Goal: Information Seeking & Learning: Learn about a topic

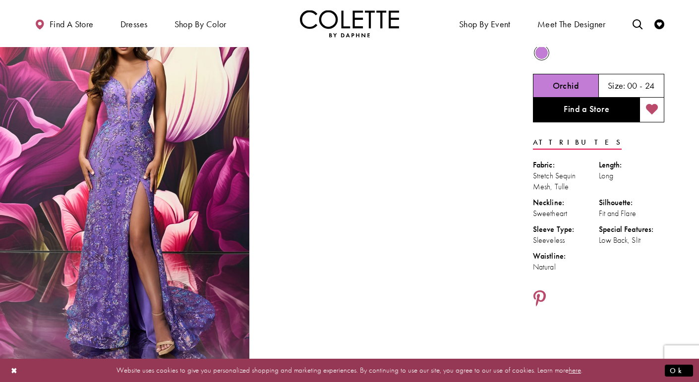
scroll to position [50, 0]
click at [57, 14] on link "Find a store" at bounding box center [63, 23] width 63 height 27
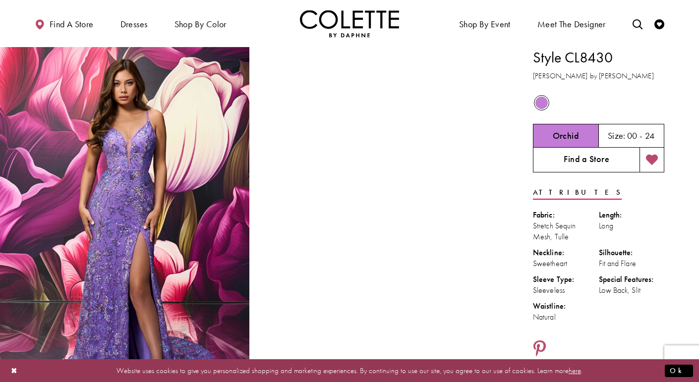
click at [604, 166] on link "Find a Store" at bounding box center [586, 160] width 107 height 25
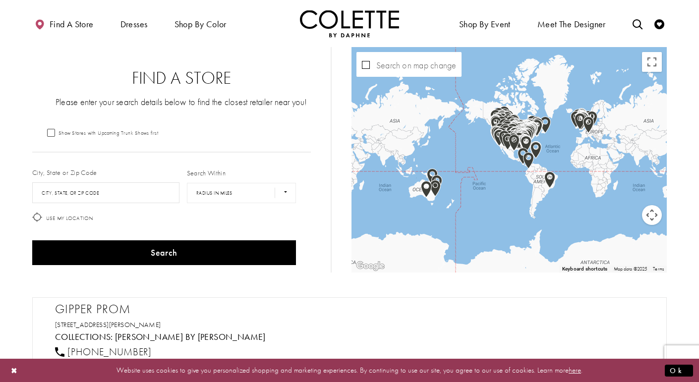
click at [89, 173] on label "City, State or Zip Code" at bounding box center [64, 173] width 65 height 10
click at [78, 193] on input "City, State, or ZIP Code" at bounding box center [105, 193] width 147 height 21
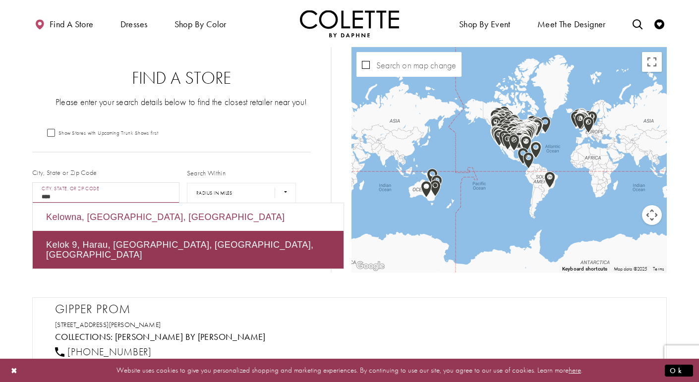
click at [55, 214] on div "Kelowna, BC, Canada" at bounding box center [188, 217] width 311 height 28
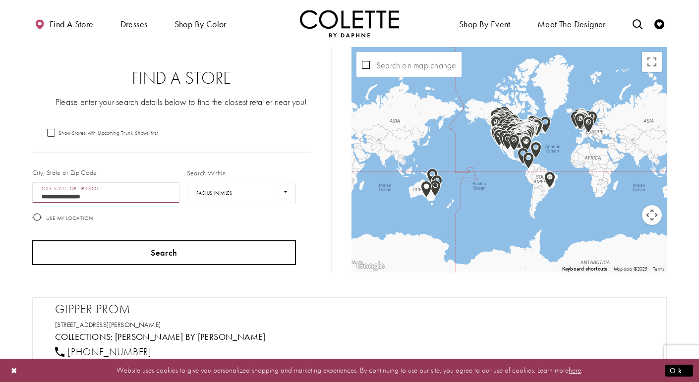
type input "**********"
click at [115, 247] on button "Search" at bounding box center [164, 253] width 264 height 25
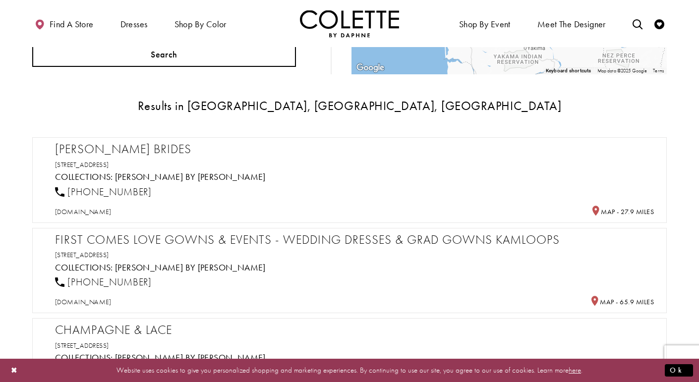
scroll to position [200, 0]
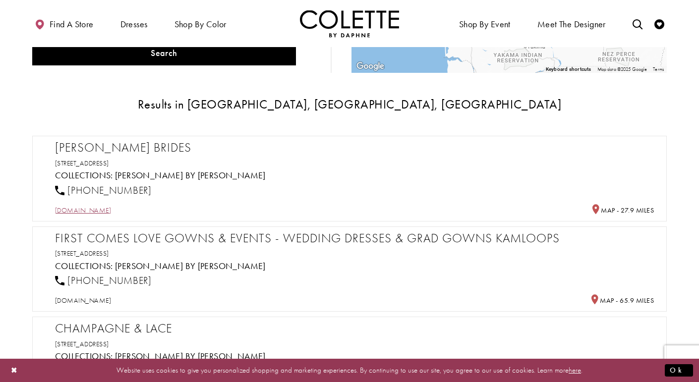
click at [102, 209] on span "victorialanebrides.com" at bounding box center [83, 210] width 56 height 9
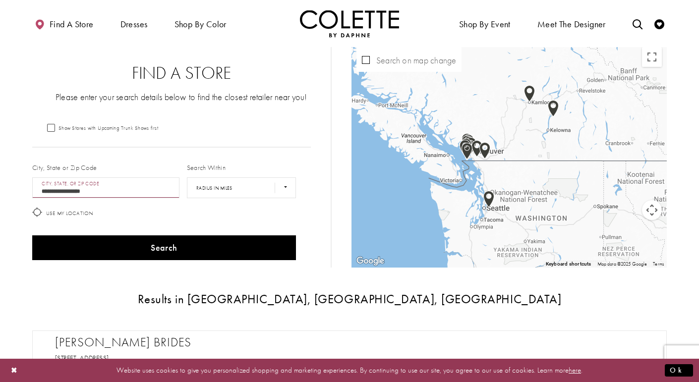
scroll to position [0, 0]
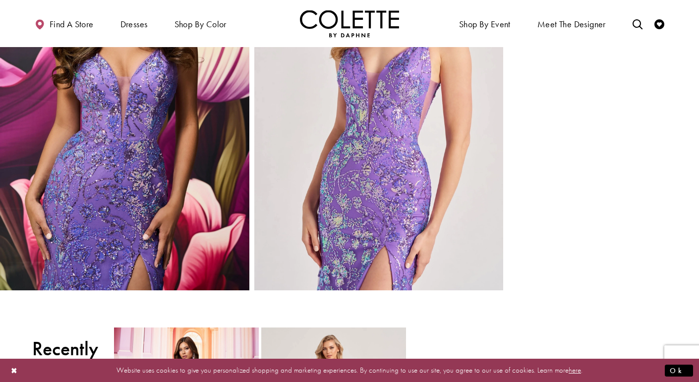
scroll to position [890, 0]
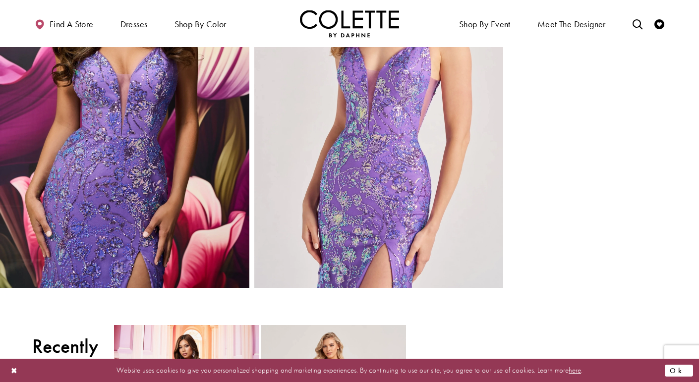
click at [680, 372] on button "Ok" at bounding box center [679, 371] width 28 height 12
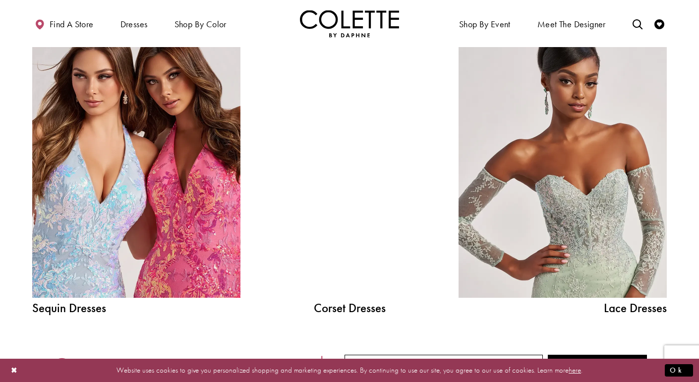
scroll to position [1092, 0]
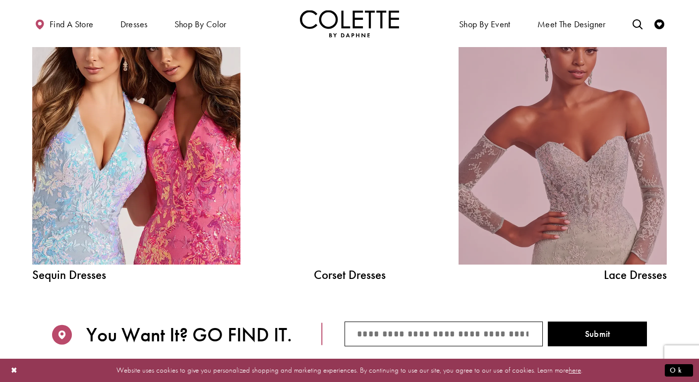
click at [585, 143] on link "Lace Dress Spring 2025 collection Related Link" at bounding box center [563, 133] width 208 height 263
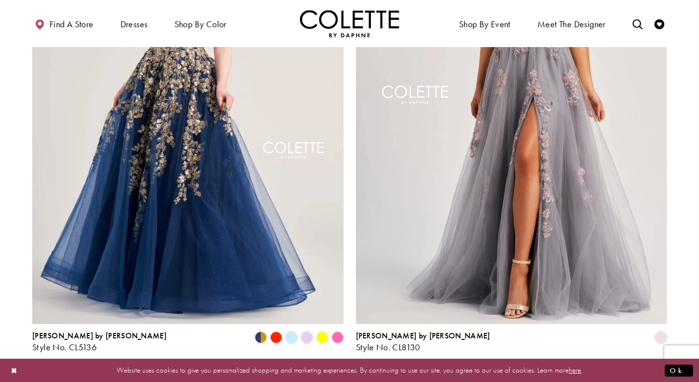
scroll to position [1701, 0]
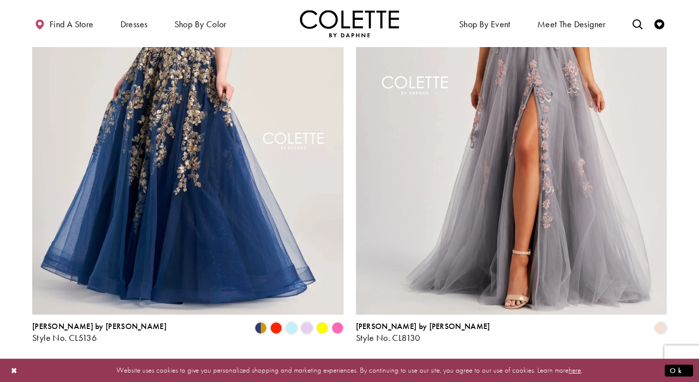
click at [334, 365] on span "2" at bounding box center [335, 370] width 4 height 10
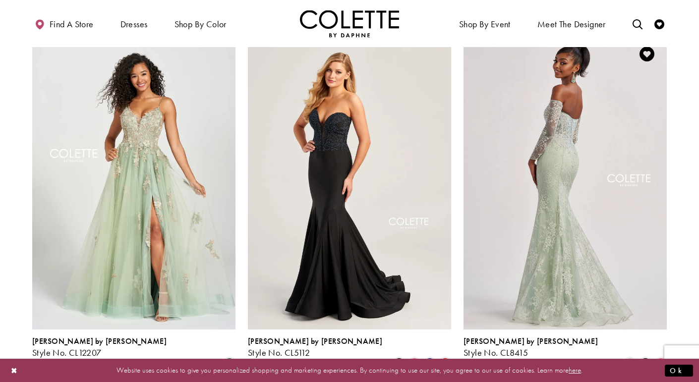
scroll to position [1164, 0]
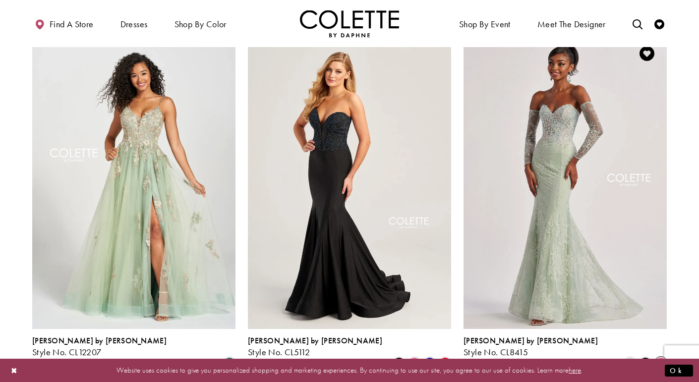
click at [658, 358] on span "Product List" at bounding box center [661, 364] width 12 height 12
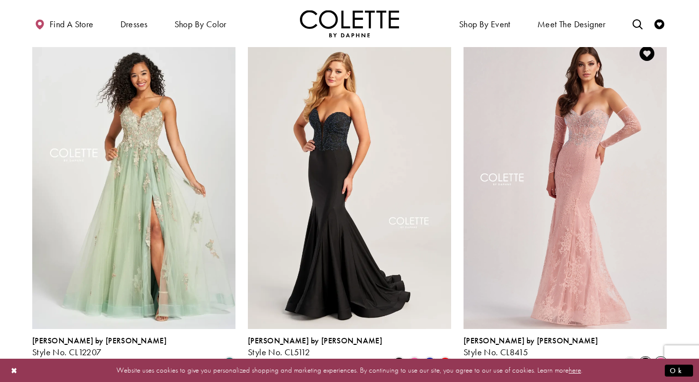
click at [642, 358] on span "Product List" at bounding box center [646, 364] width 12 height 12
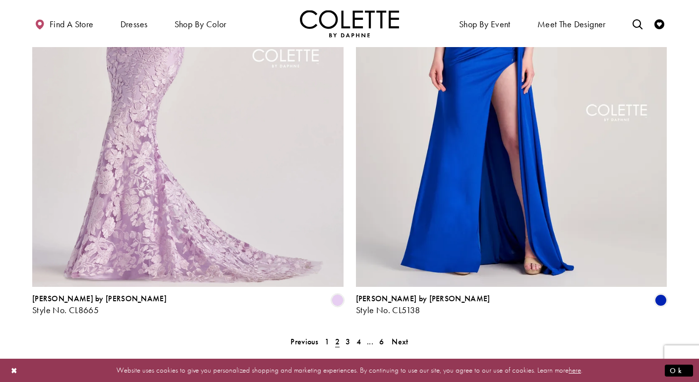
scroll to position [1731, 0]
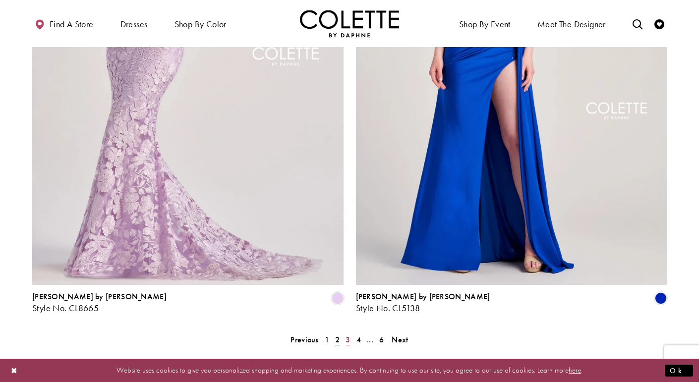
click at [350, 335] on span "3" at bounding box center [348, 340] width 4 height 10
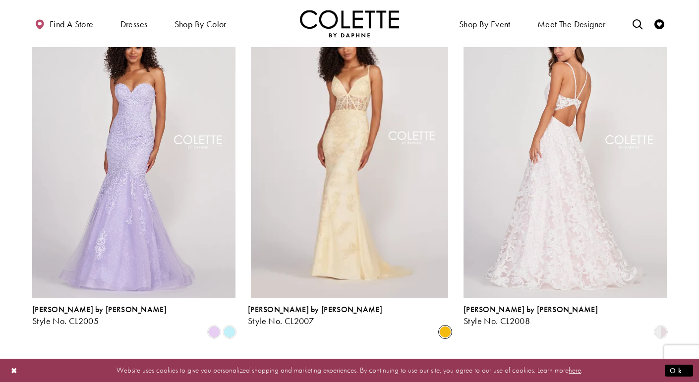
scroll to position [1194, 0]
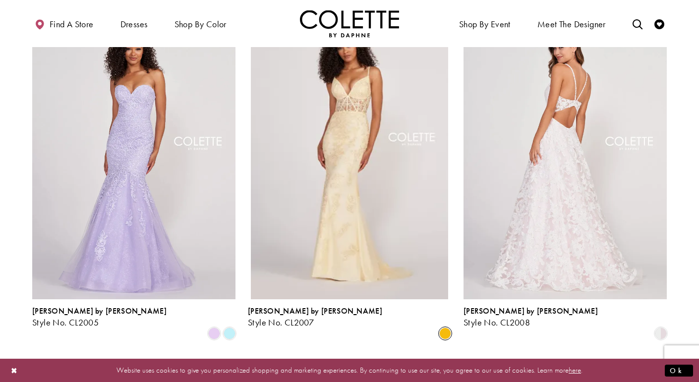
click at [555, 136] on img "Visit Colette by Daphne Style No. CL2008 Page" at bounding box center [565, 152] width 203 height 296
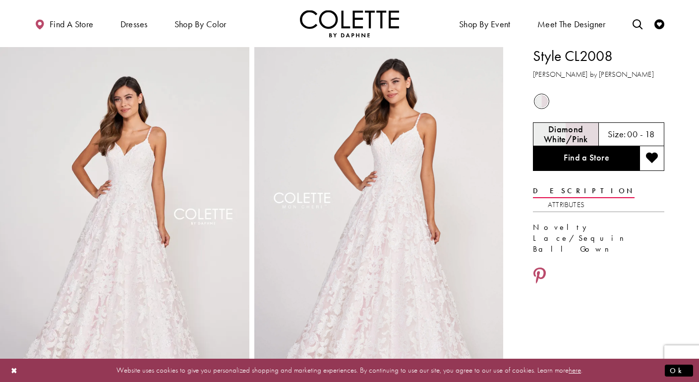
scroll to position [1, 0]
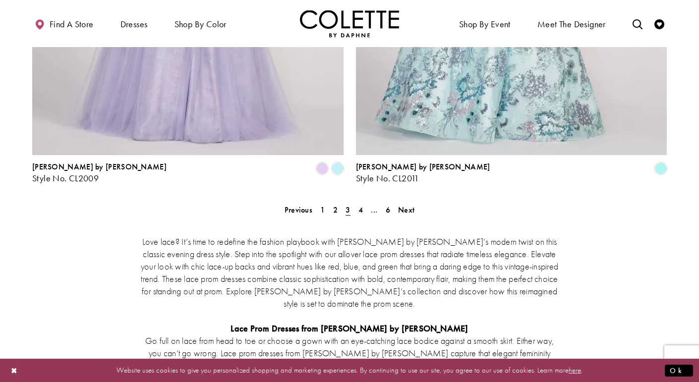
scroll to position [1855, 0]
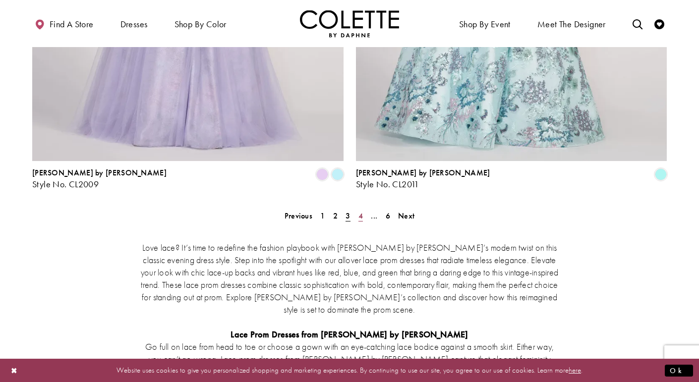
click at [364, 209] on link "4" at bounding box center [361, 216] width 10 height 14
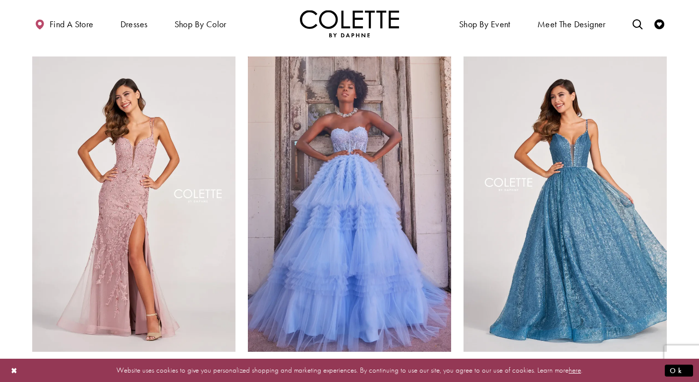
scroll to position [41, 0]
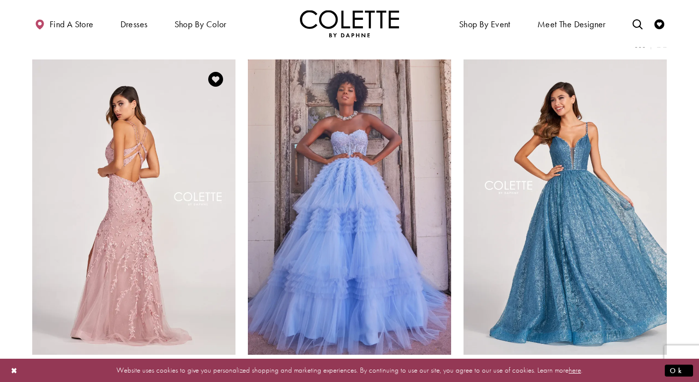
click at [189, 236] on img "Visit Colette by Daphne Style No. CL2015 Page" at bounding box center [133, 208] width 203 height 296
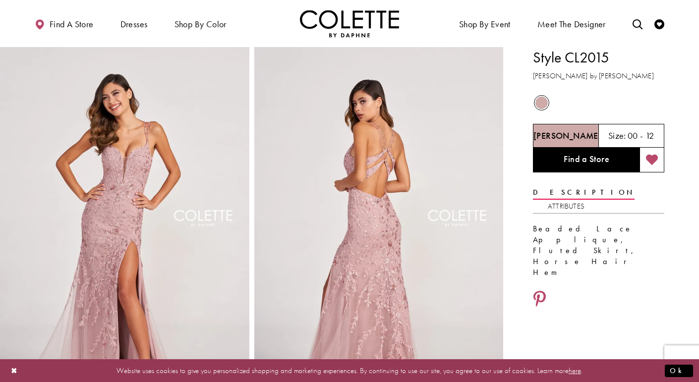
click at [655, 160] on icon "Add to wishlist" at bounding box center [652, 160] width 12 height 12
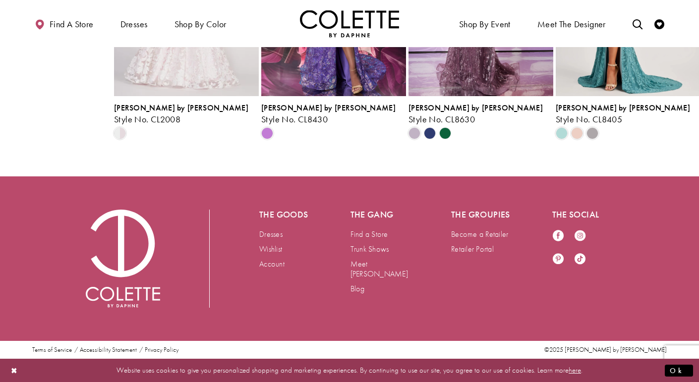
scroll to position [1471, 0]
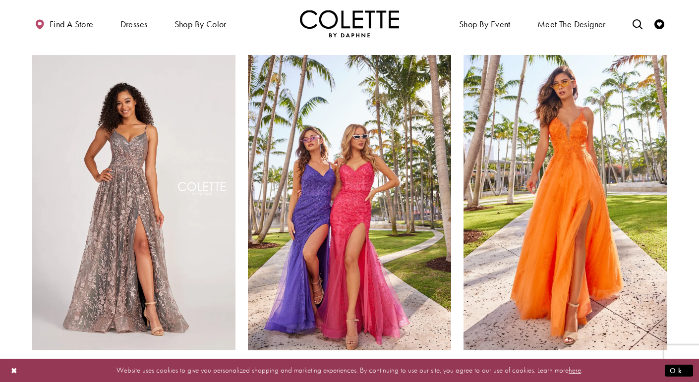
scroll to position [779, 0]
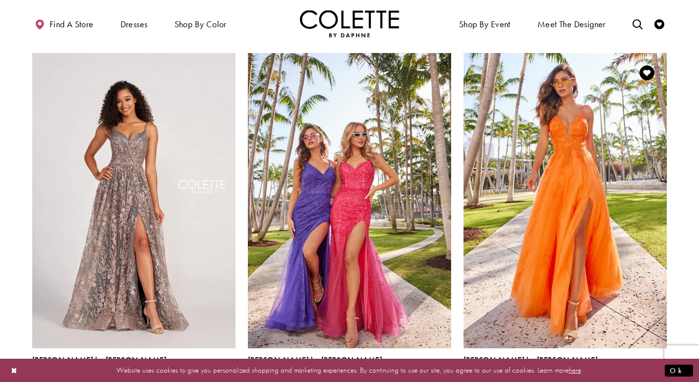
click at [602, 377] on span "Product List" at bounding box center [600, 383] width 12 height 12
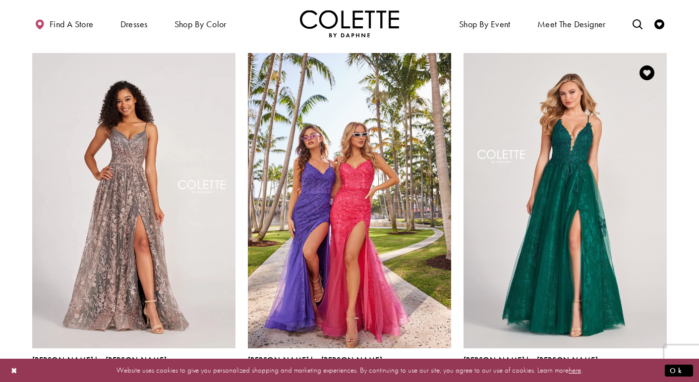
click at [632, 377] on span "Product List" at bounding box center [630, 383] width 12 height 12
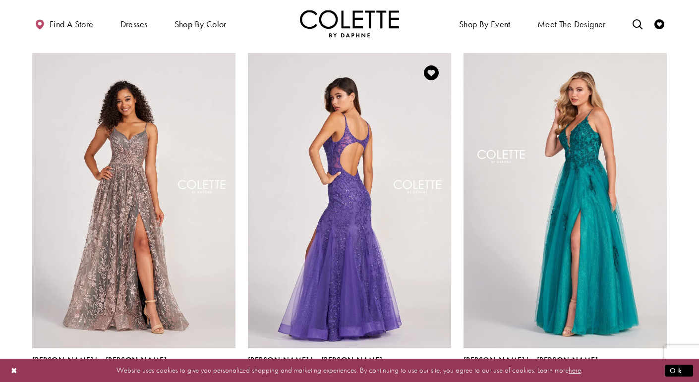
click at [374, 196] on img "Visit Colette by Daphne Style No. CL2024 Page" at bounding box center [349, 201] width 203 height 296
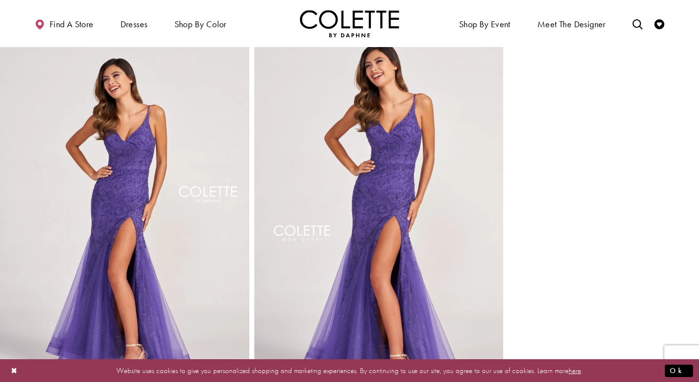
scroll to position [389, 0]
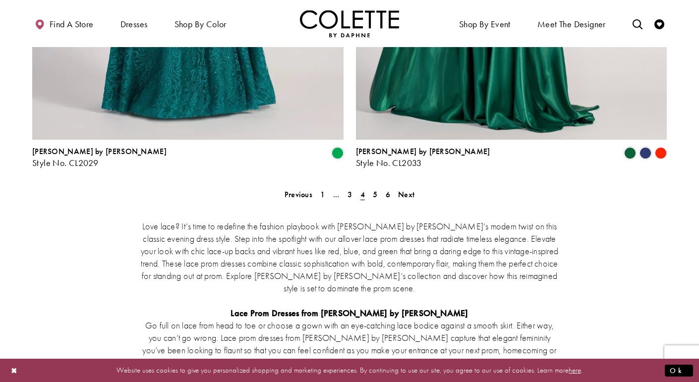
scroll to position [1877, 0]
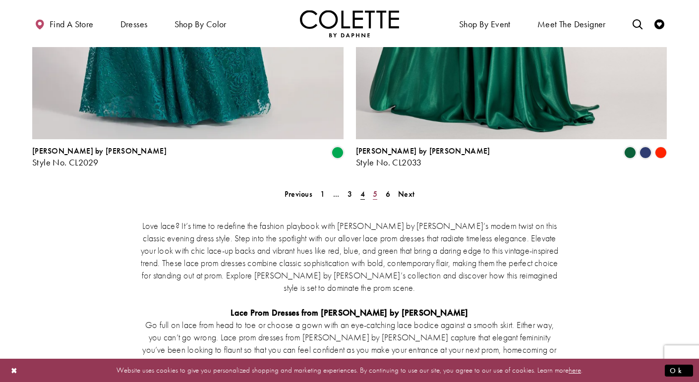
click at [376, 189] on span "5" at bounding box center [375, 194] width 4 height 10
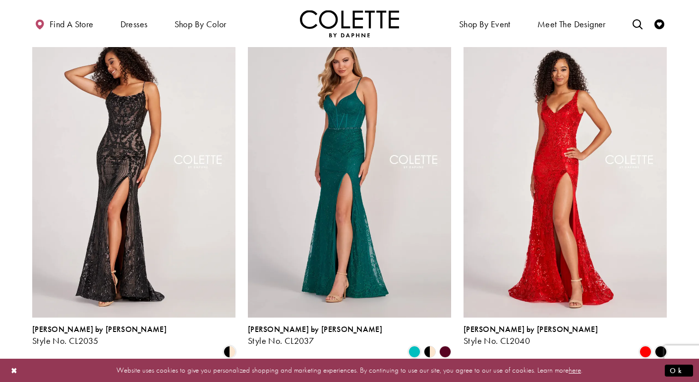
scroll to position [78, 0]
click at [415, 347] on span "Product List" at bounding box center [415, 353] width 12 height 12
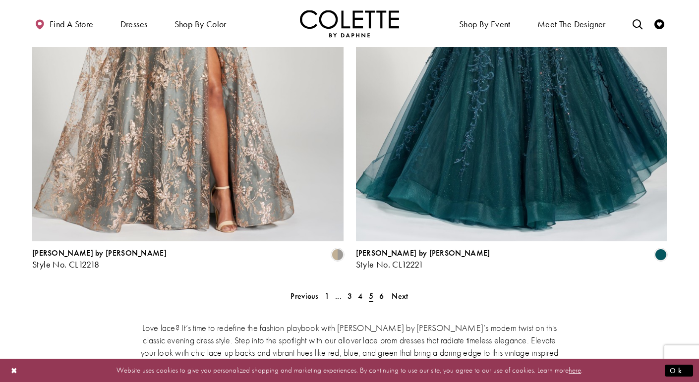
scroll to position [1774, 0]
click at [382, 291] on span "6" at bounding box center [381, 296] width 4 height 10
